Goal: Task Accomplishment & Management: Manage account settings

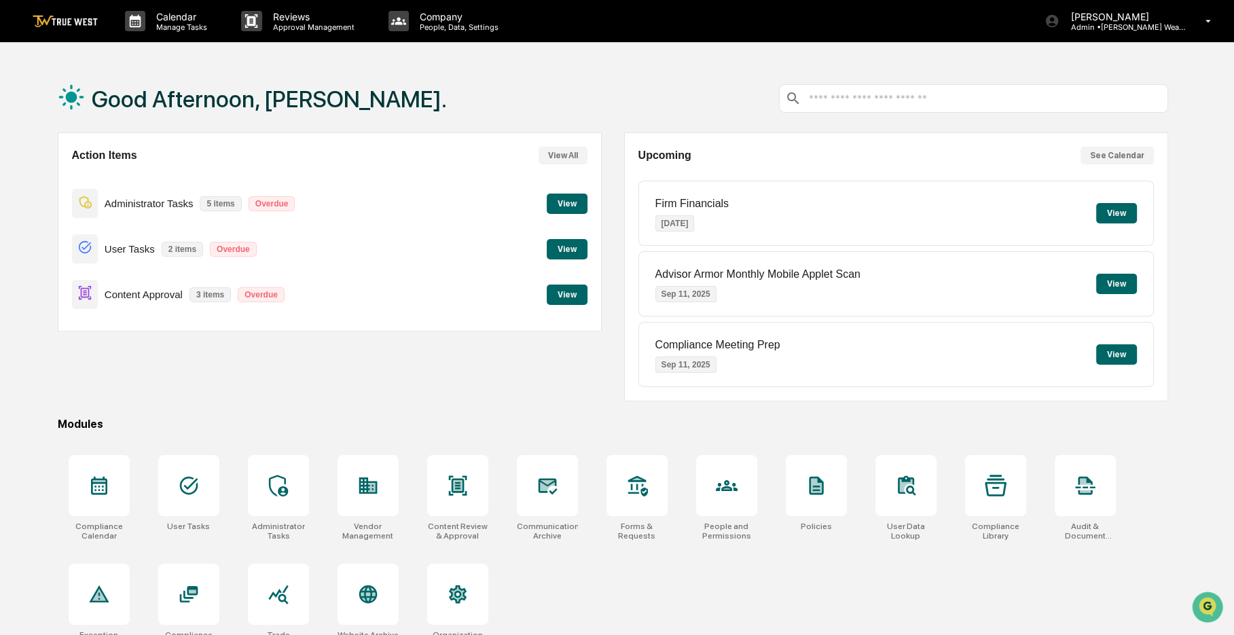
click at [557, 295] on button "View" at bounding box center [567, 295] width 41 height 20
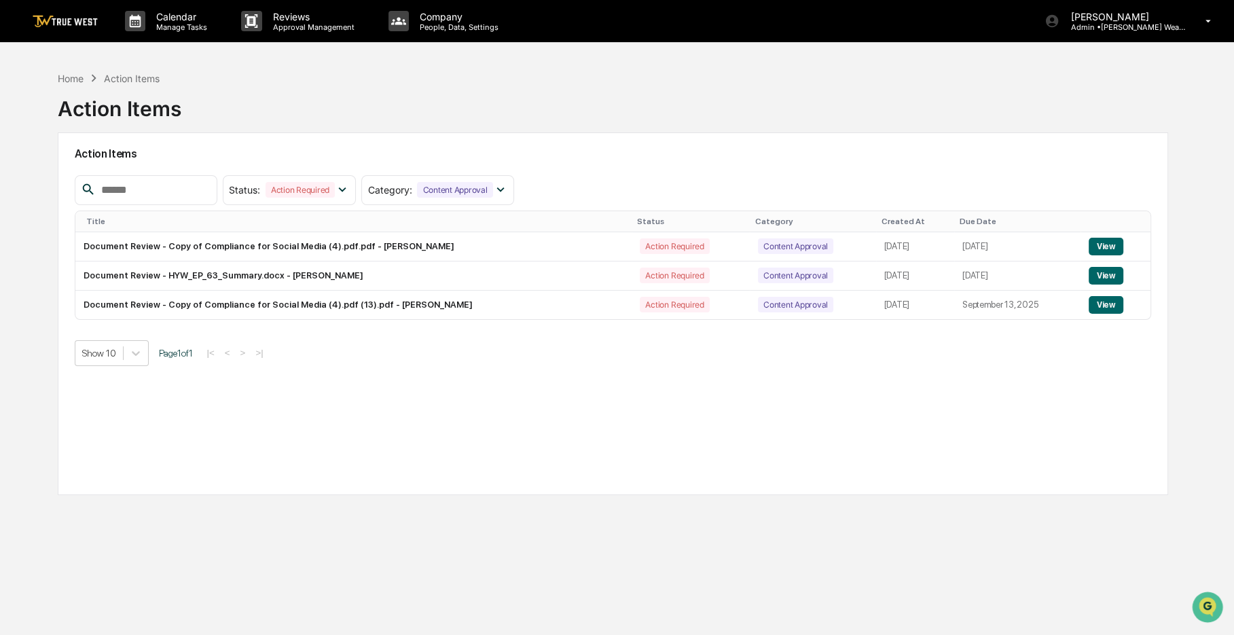
drag, startPoint x: 590, startPoint y: 100, endPoint x: 535, endPoint y: 86, distance: 56.2
click at [535, 86] on div "Home Action Items Action Items" at bounding box center [613, 99] width 1111 height 68
drag, startPoint x: 535, startPoint y: 86, endPoint x: 478, endPoint y: 88, distance: 57.1
click at [478, 88] on div "Home Action Items Action Items" at bounding box center [613, 99] width 1111 height 68
drag, startPoint x: 478, startPoint y: 88, endPoint x: 438, endPoint y: 86, distance: 40.8
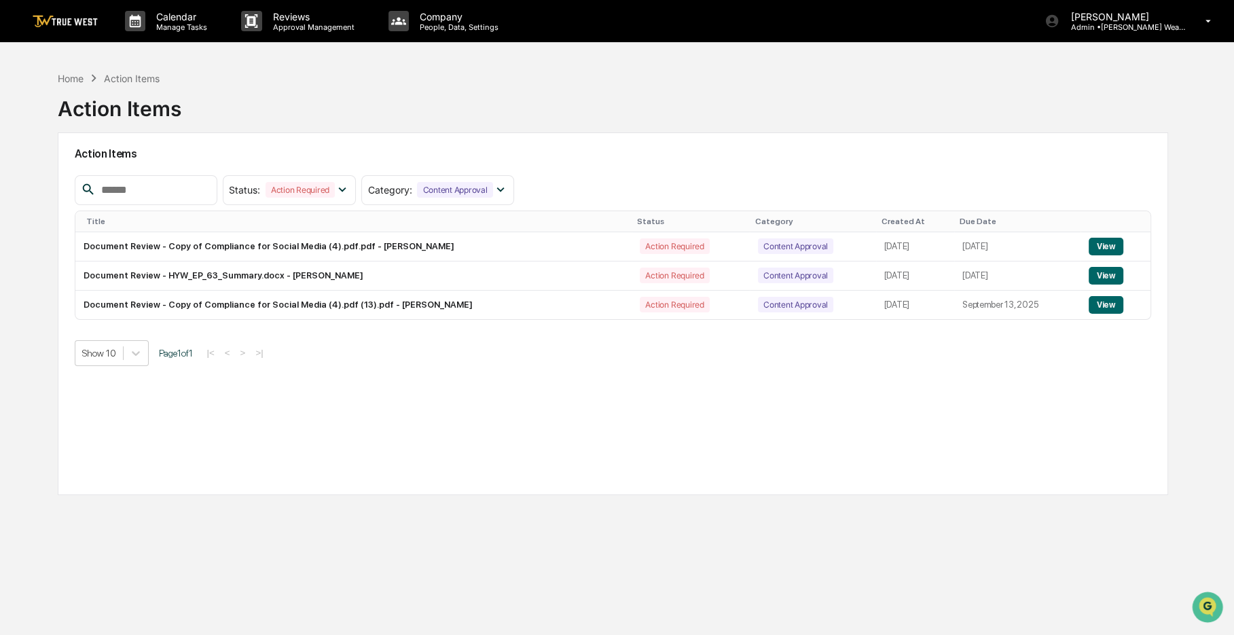
click at [438, 86] on div "Home Action Items Action Items" at bounding box center [613, 99] width 1111 height 68
click at [31, 78] on div "Home Action Items Action Items Action Items Status : Action Required Select/Des…" at bounding box center [617, 382] width 1234 height 635
click at [63, 77] on div "Home" at bounding box center [71, 79] width 26 height 12
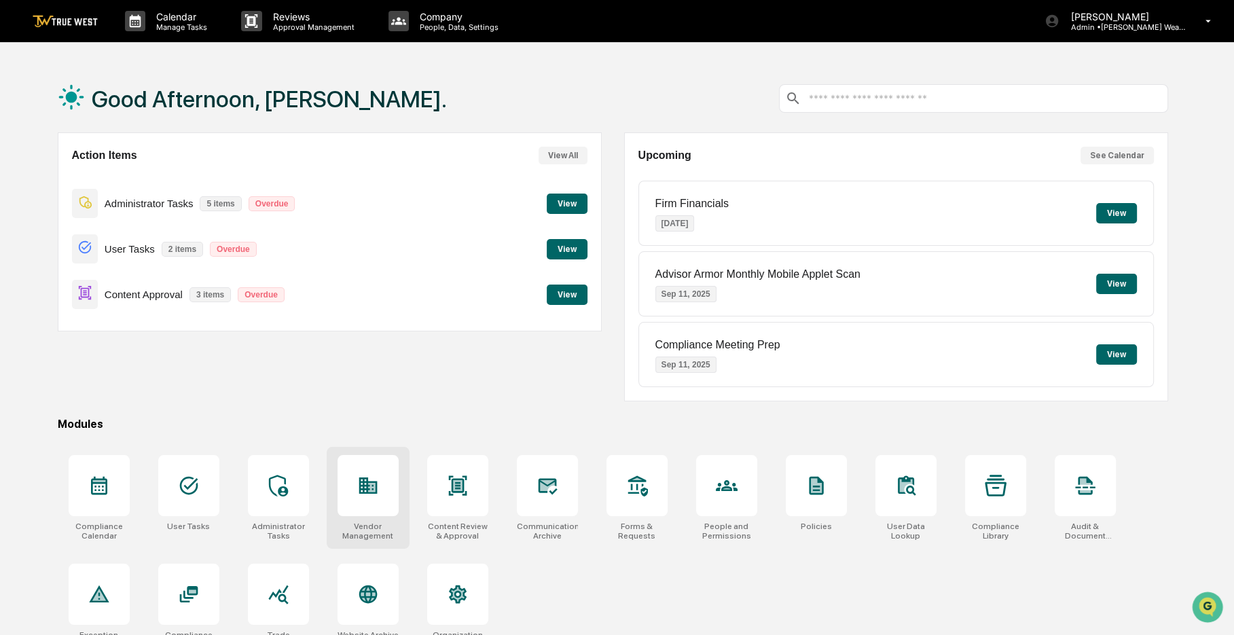
click at [385, 510] on div at bounding box center [368, 485] width 61 height 61
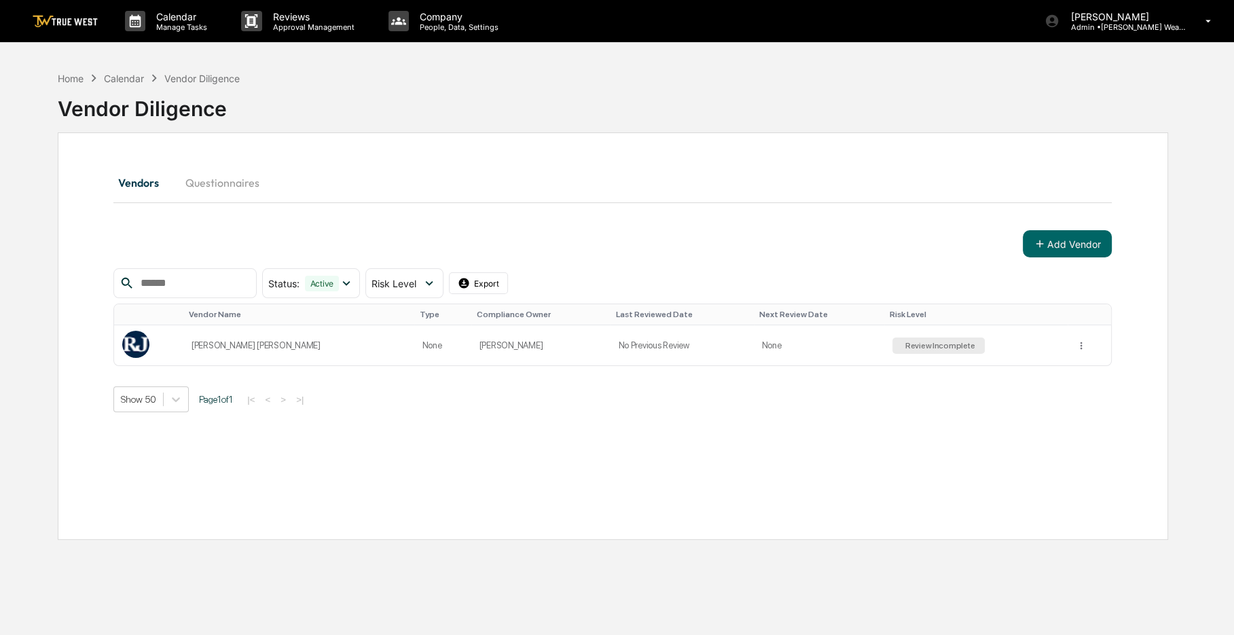
click at [1131, 44] on div "Calendar Manage Tasks Reviews Approval Management Company People, Data, Setting…" at bounding box center [617, 350] width 1234 height 700
click at [1138, 20] on p "[PERSON_NAME]" at bounding box center [1123, 17] width 126 height 12
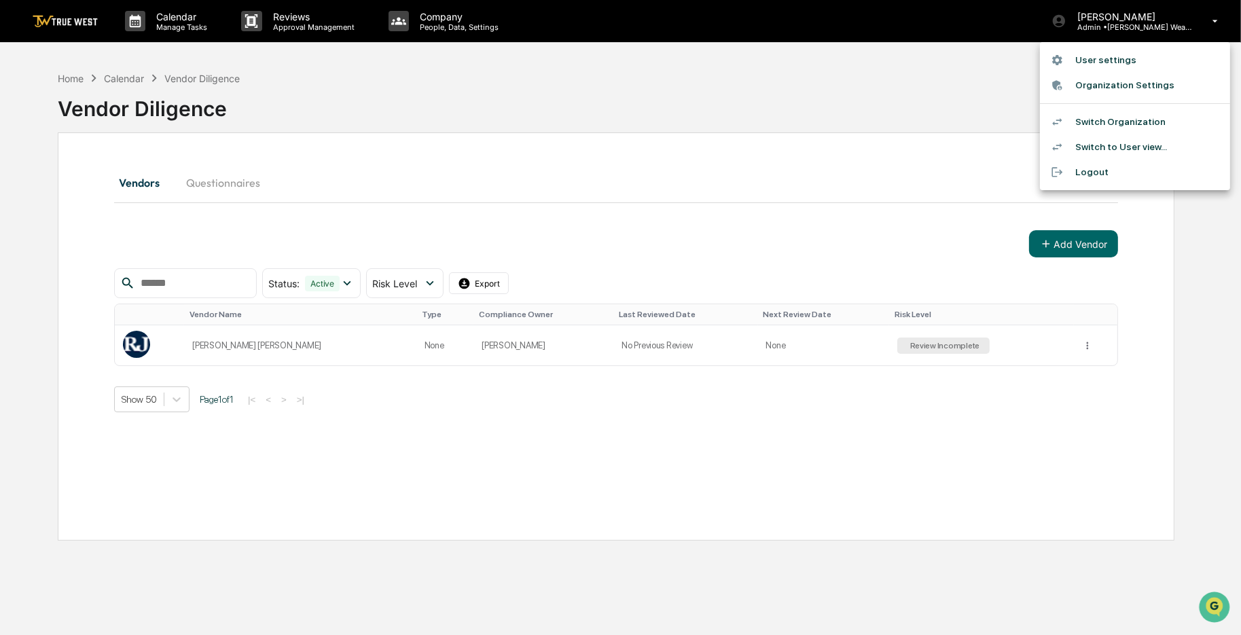
click at [1133, 124] on li "Switch Organization" at bounding box center [1135, 121] width 190 height 25
